Goal: Task Accomplishment & Management: Use online tool/utility

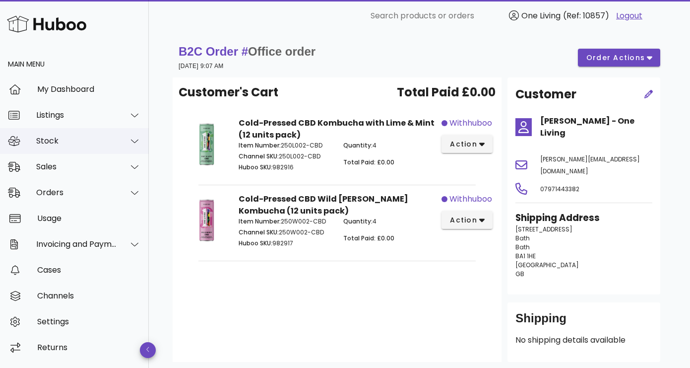
click at [100, 136] on div "Stock" at bounding box center [76, 140] width 81 height 9
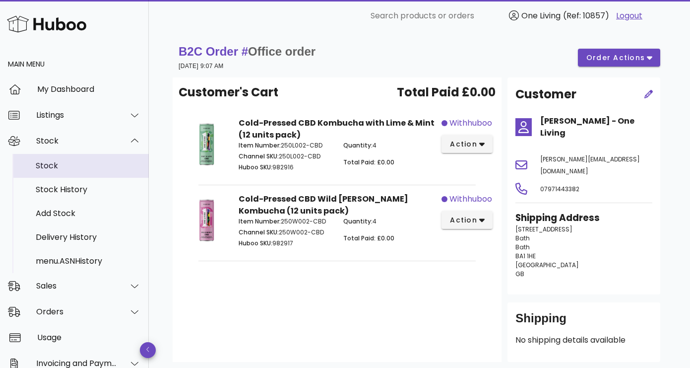
click at [92, 168] on div "Stock" at bounding box center [88, 165] width 105 height 9
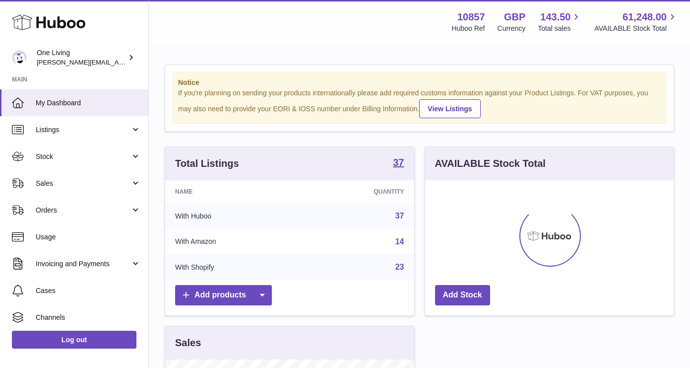
scroll to position [155, 249]
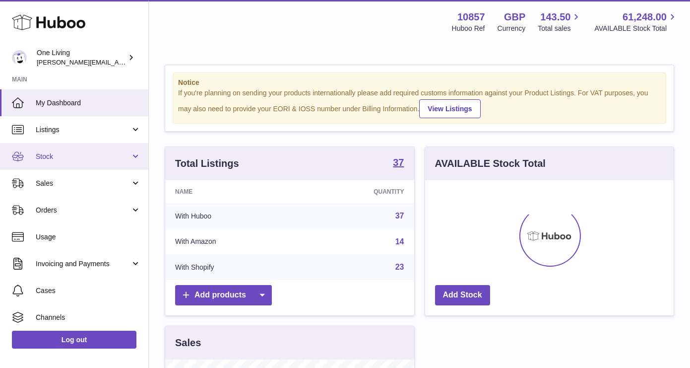
click at [106, 154] on span "Stock" at bounding box center [83, 156] width 95 height 9
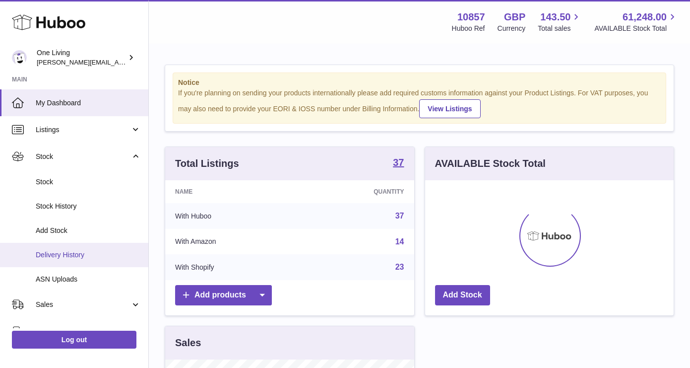
click at [105, 257] on span "Delivery History" at bounding box center [88, 254] width 105 height 9
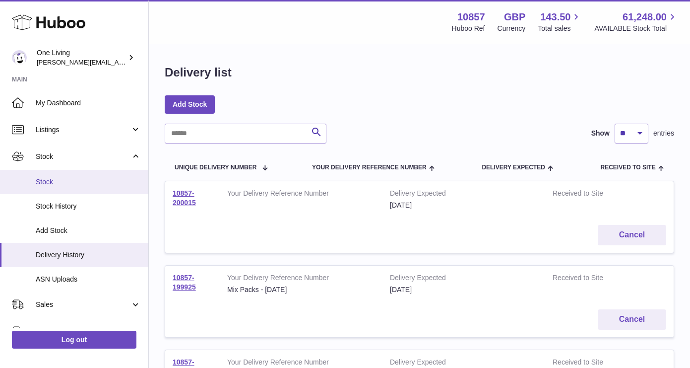
click at [103, 175] on link "Stock" at bounding box center [74, 182] width 148 height 24
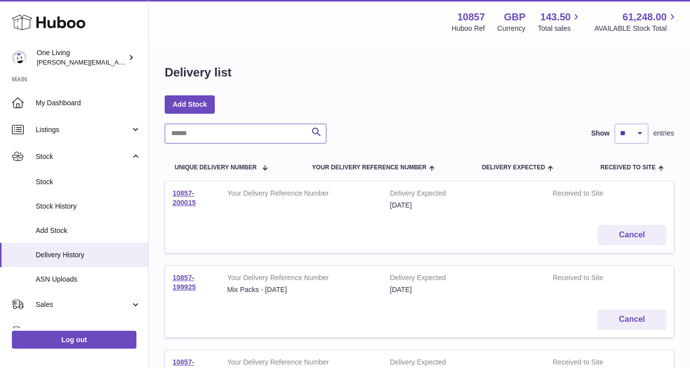
click at [203, 131] on input "text" at bounding box center [246, 134] width 162 height 20
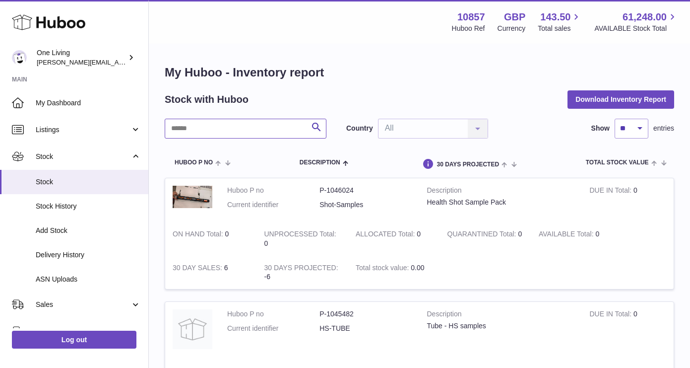
click at [185, 126] on input "text" at bounding box center [246, 129] width 162 height 20
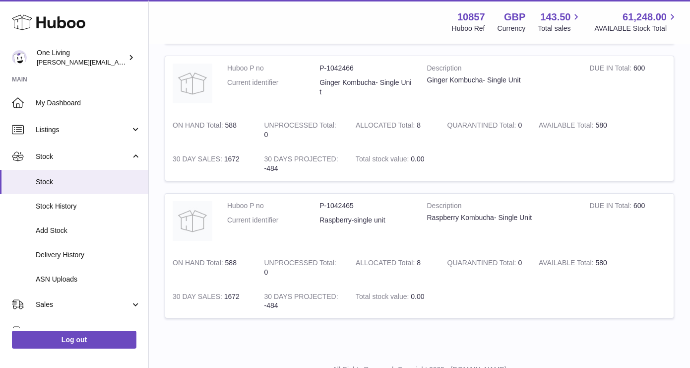
scroll to position [259, 0]
type input "******"
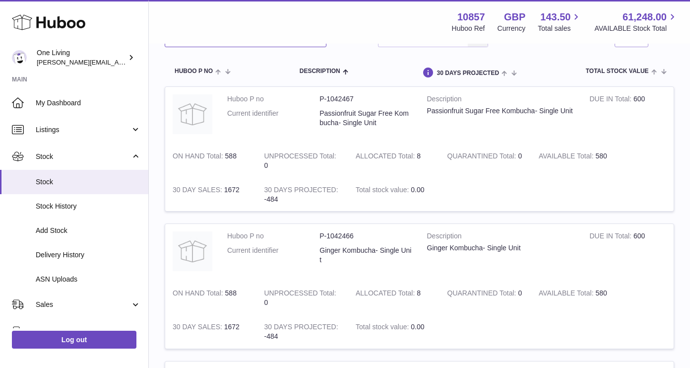
scroll to position [0, 0]
